Goal: Task Accomplishment & Management: Use online tool/utility

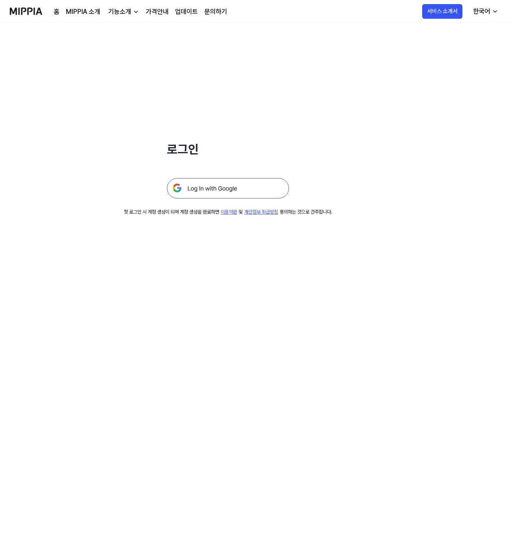
click at [277, 195] on img at bounding box center [228, 188] width 122 height 20
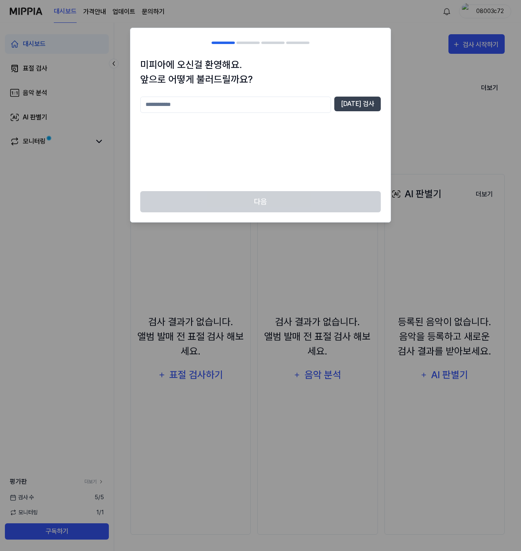
click at [321, 106] on input "text" at bounding box center [235, 105] width 191 height 16
type input "*"
type input "********"
click at [352, 98] on button "[DATE] 검사" at bounding box center [357, 104] width 46 height 15
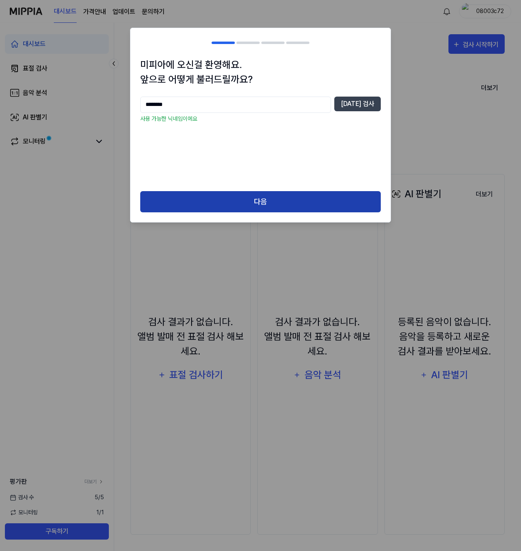
drag, startPoint x: 291, startPoint y: 189, endPoint x: 285, endPoint y: 203, distance: 15.5
click at [289, 192] on div "미피아에 오신걸 환영해요. 앞으로 어떻게 불러드릴까요? ******** [DATE] 검사 사용 가능한 닉네임이에요 다음" at bounding box center [260, 125] width 261 height 195
click at [285, 203] on button "다음" at bounding box center [260, 202] width 240 height 22
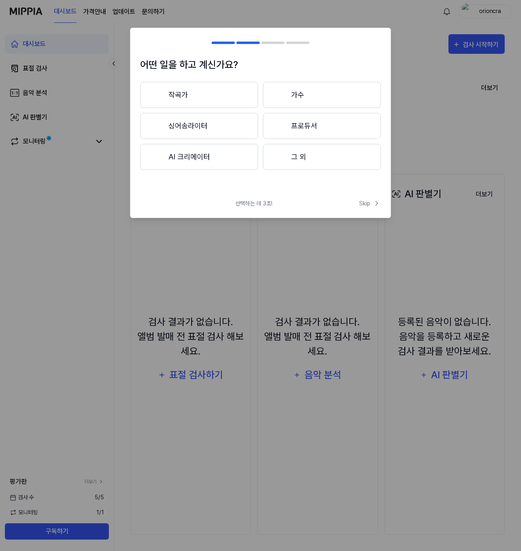
click at [235, 164] on button "AI 크리에이터" at bounding box center [199, 157] width 118 height 26
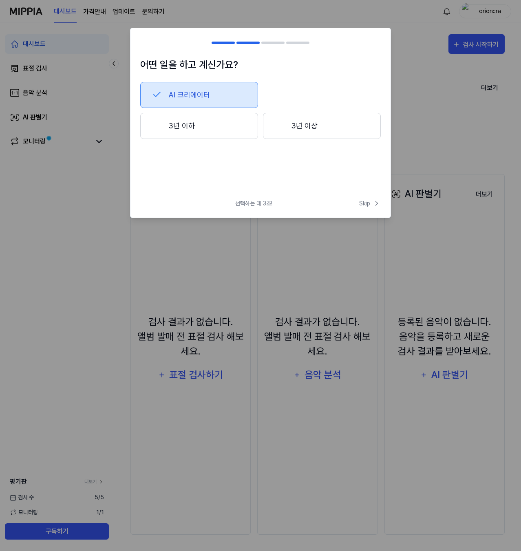
click at [223, 92] on button "AI 크리에이터" at bounding box center [199, 95] width 118 height 26
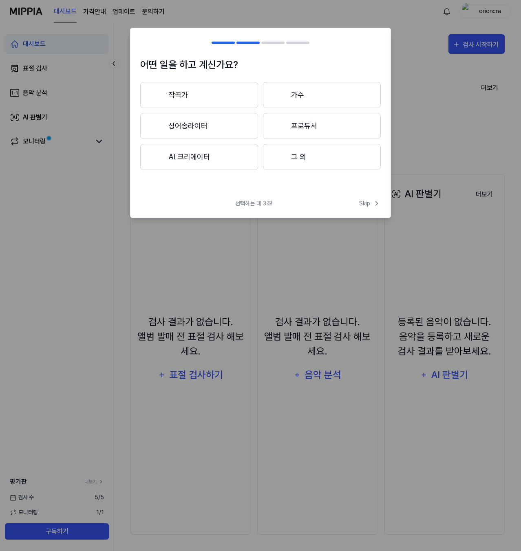
click at [220, 157] on button "AI 크리에이터" at bounding box center [199, 157] width 118 height 26
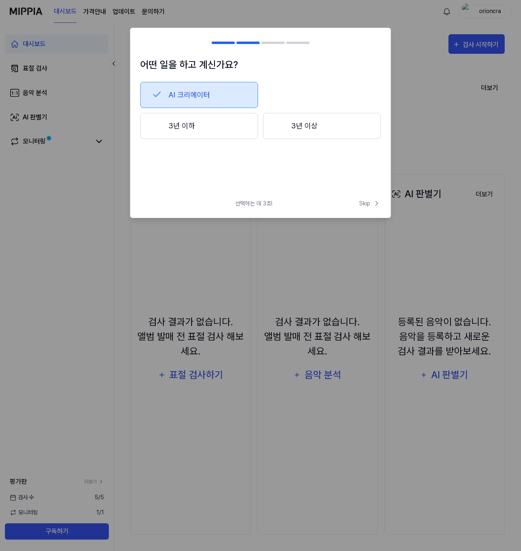
click at [291, 127] on button "3년 이상" at bounding box center [322, 126] width 118 height 26
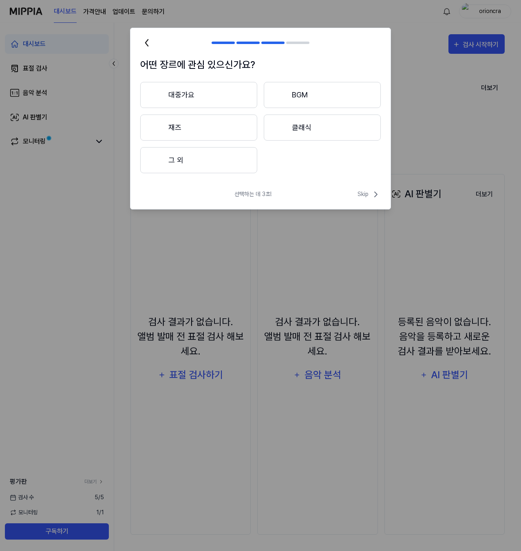
click at [228, 92] on button "대중가요" at bounding box center [198, 95] width 117 height 26
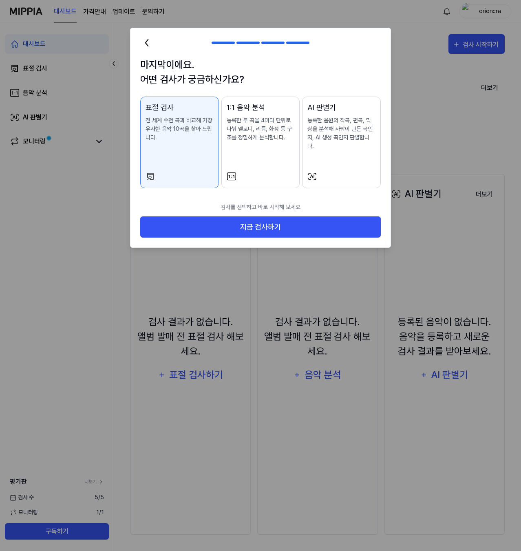
click at [149, 47] on icon at bounding box center [146, 42] width 13 height 13
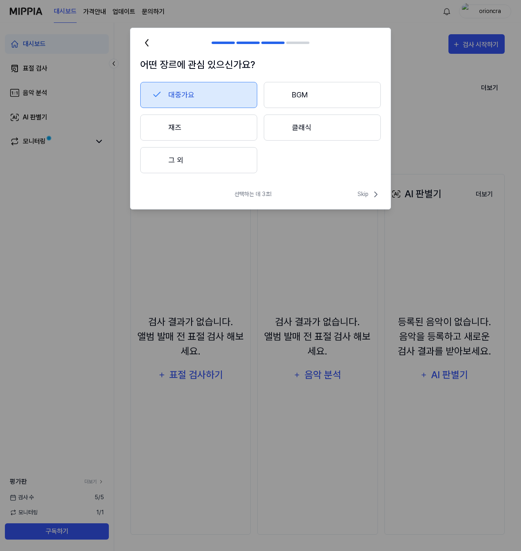
click at [222, 131] on button "재즈" at bounding box center [198, 127] width 117 height 26
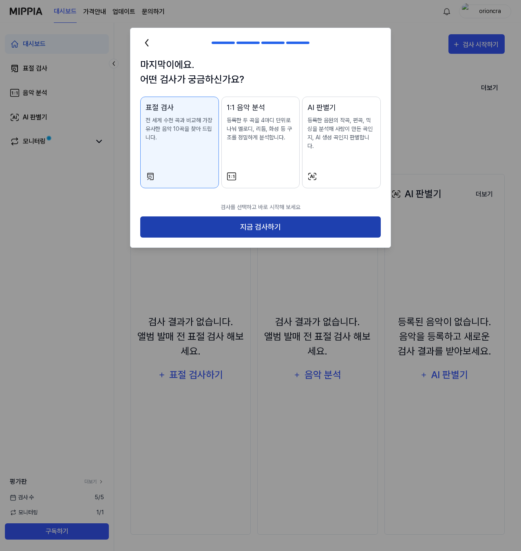
click at [306, 217] on button "지금 검사하기" at bounding box center [260, 227] width 240 height 22
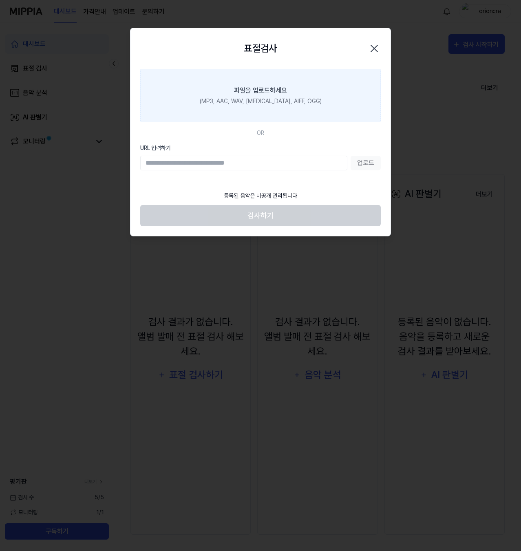
click at [268, 88] on div "파일을 업로드하세요" at bounding box center [260, 91] width 53 height 10
click at [0, 0] on input "파일을 업로드하세요 (MP3, AAC, WAV, FLAC, AIFF, OGG)" at bounding box center [0, 0] width 0 height 0
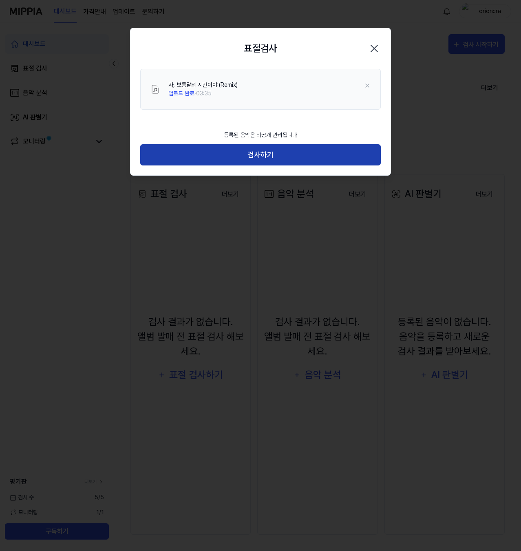
click at [288, 158] on button "검사하기" at bounding box center [260, 155] width 240 height 22
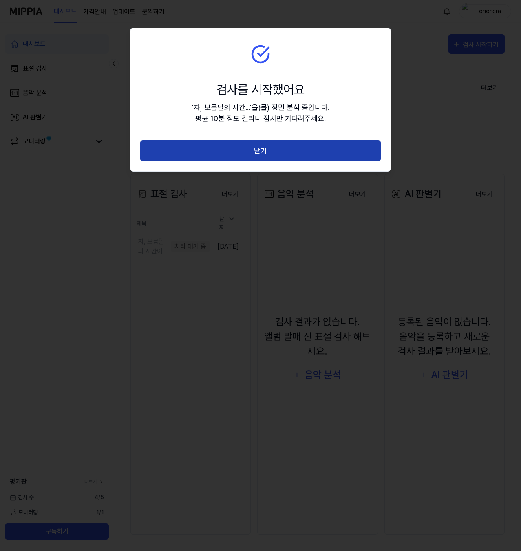
click at [288, 156] on button "닫기" at bounding box center [260, 151] width 240 height 22
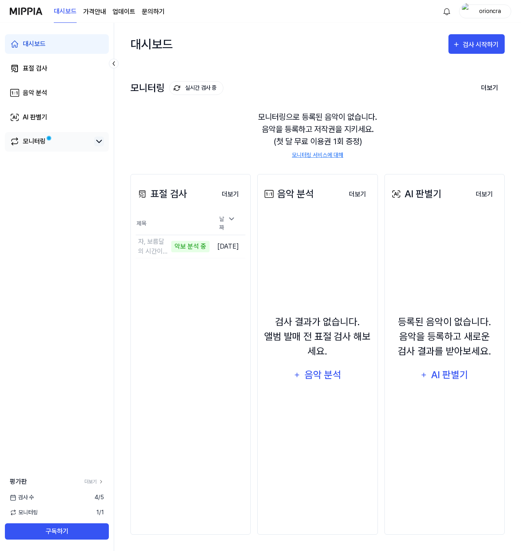
click at [96, 141] on icon at bounding box center [99, 141] width 10 height 10
click at [102, 145] on icon at bounding box center [99, 141] width 10 height 10
click at [68, 68] on link "표절 검사" at bounding box center [57, 69] width 104 height 20
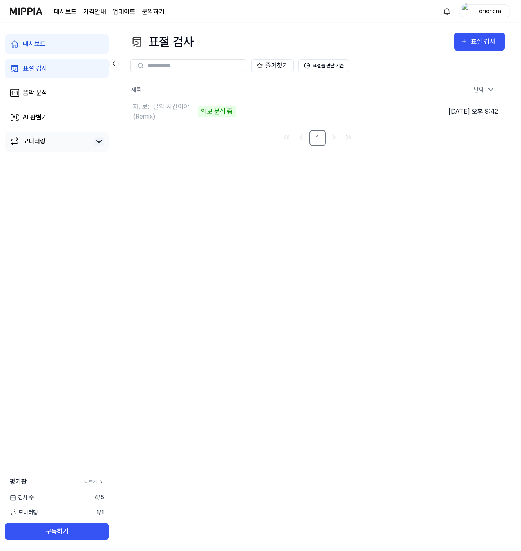
click at [448, 295] on div "표절 검사 표절 검사 표절 검사 음악 분석 AI 판별기 즐겨찾기 표절률 판단 기준 제목 날짜 자, 보름달의 시간이야 (Remix) 악보 분석 …" at bounding box center [317, 287] width 407 height 528
click at [192, 107] on div "자, 보름달의 시간이야 (Remix)" at bounding box center [173, 112] width 80 height 10
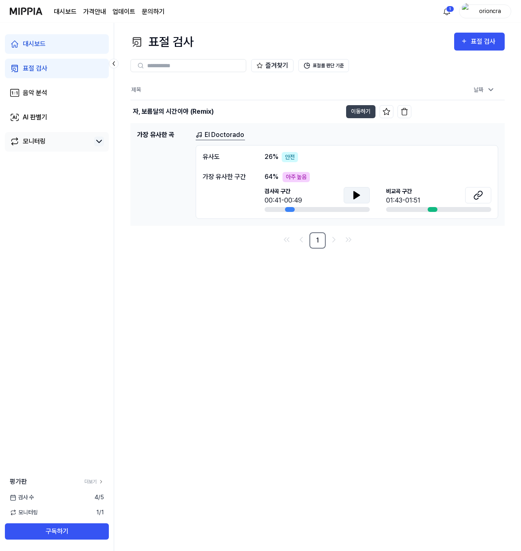
click at [360, 194] on icon at bounding box center [357, 195] width 10 height 10
click at [479, 196] on icon at bounding box center [479, 193] width 5 height 5
click at [352, 196] on icon at bounding box center [357, 195] width 10 height 10
click at [476, 196] on icon at bounding box center [478, 195] width 10 height 10
click at [278, 156] on div "26 % 안전" at bounding box center [280, 157] width 33 height 10
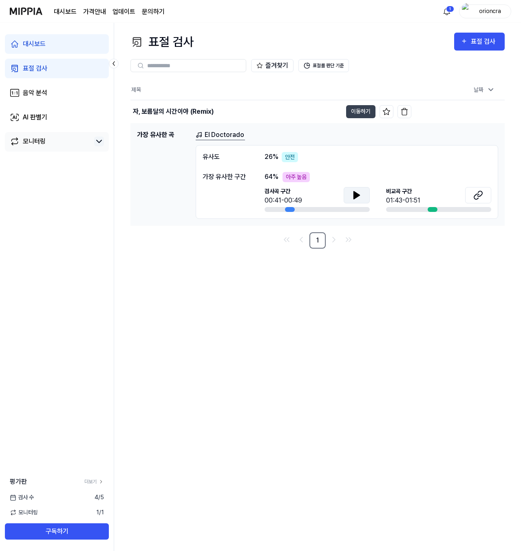
click at [272, 158] on span "26 %" at bounding box center [271, 157] width 14 height 10
click at [211, 153] on div "유사도" at bounding box center [225, 157] width 46 height 10
click at [167, 132] on h1 "가장 유사한 곡" at bounding box center [163, 174] width 52 height 89
click at [211, 112] on div "자, 보름달의 시간이야 (Remix)" at bounding box center [173, 112] width 81 height 10
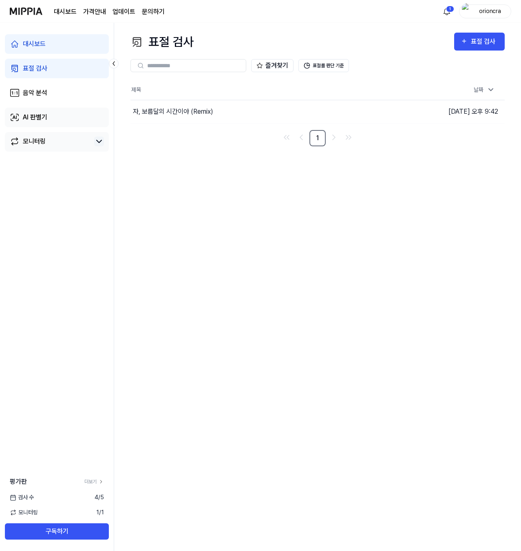
click at [56, 117] on link "AI 판별기" at bounding box center [57, 118] width 104 height 20
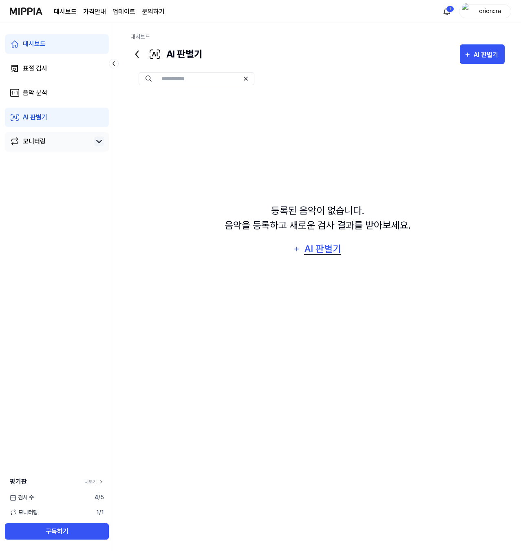
click at [325, 250] on div "AI 판별기" at bounding box center [322, 248] width 39 height 15
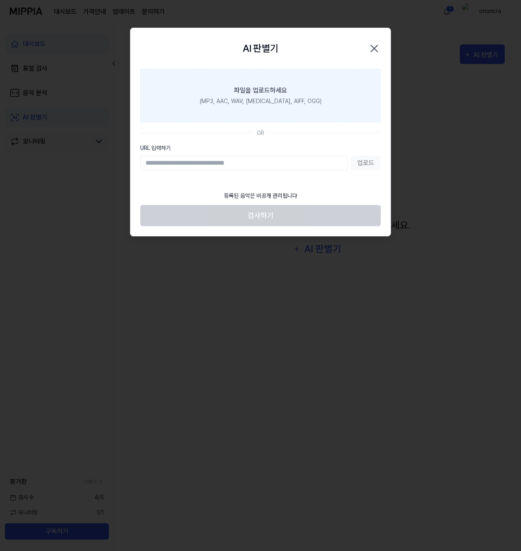
click at [277, 112] on label "파일을 업로드하세요 (MP3, AAC, WAV, FLAC, AIFF, OGG)" at bounding box center [260, 95] width 240 height 53
click at [0, 0] on input "파일을 업로드하세요 (MP3, AAC, WAV, FLAC, AIFF, OGG)" at bounding box center [0, 0] width 0 height 0
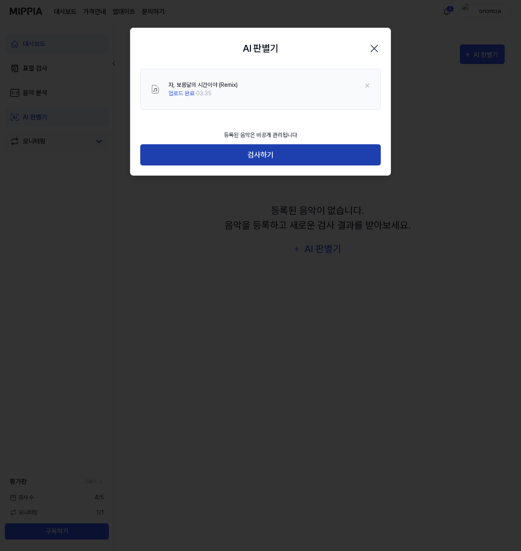
click at [290, 155] on button "검사하기" at bounding box center [260, 155] width 240 height 22
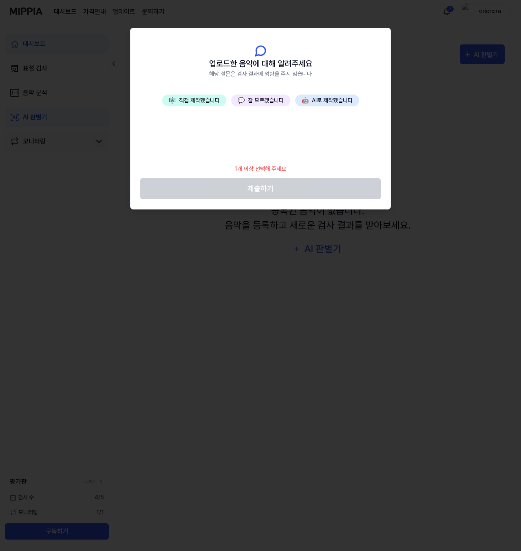
click at [301, 154] on div "🎼 직접 제작했습니다 💬 잘 모르겠습니다 🤖 AI로 제작했습니다" at bounding box center [260, 127] width 260 height 65
click at [341, 105] on button "🤖 AI로 제작했습니다" at bounding box center [327, 101] width 64 height 12
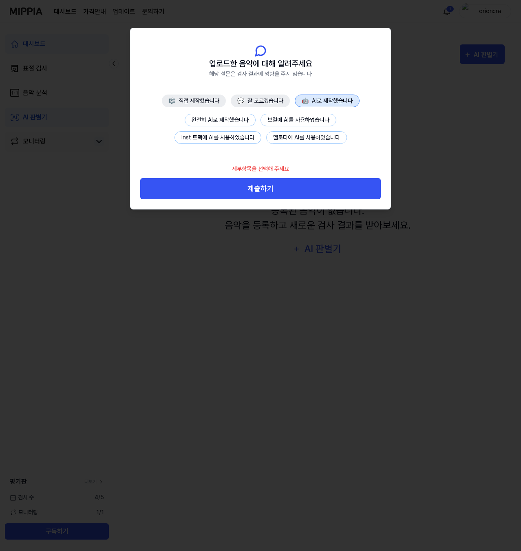
click at [242, 123] on button "완전히 AI로 제작했습니다" at bounding box center [220, 120] width 71 height 13
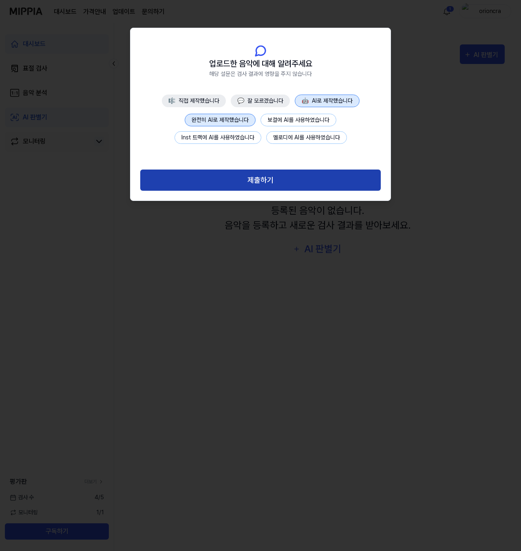
click at [257, 172] on button "제출하기" at bounding box center [260, 180] width 240 height 22
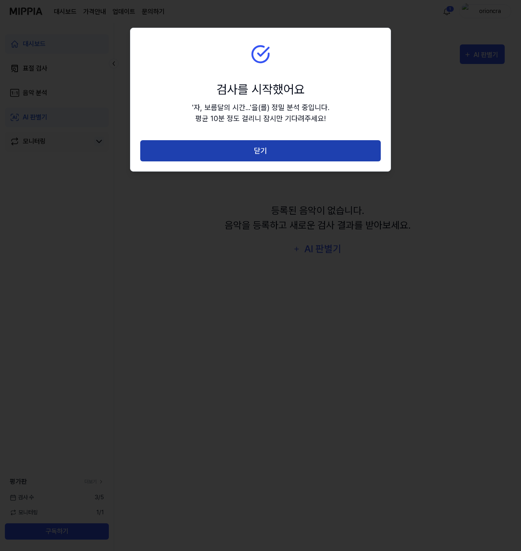
click at [279, 143] on button "닫기" at bounding box center [260, 151] width 240 height 22
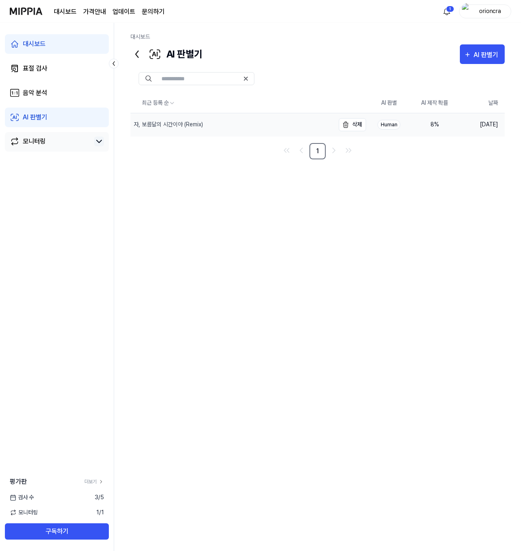
click at [164, 127] on div "자, 보름달의 시간이야 (Remix)" at bounding box center [168, 124] width 69 height 9
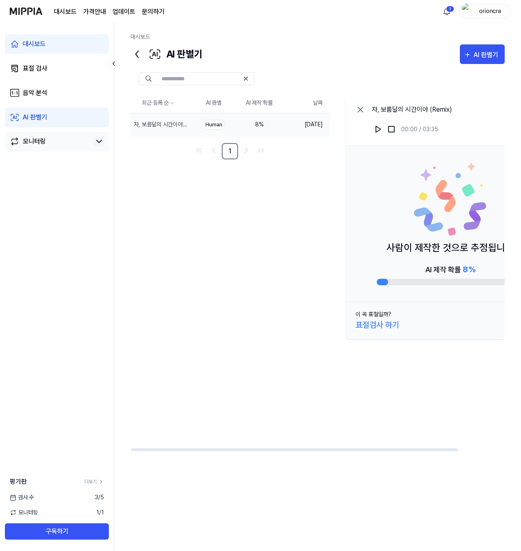
drag, startPoint x: 437, startPoint y: 280, endPoint x: 468, endPoint y: 285, distance: 31.3
click at [75, 137] on link "모니터링" at bounding box center [50, 141] width 81 height 10
